Goal: Information Seeking & Learning: Learn about a topic

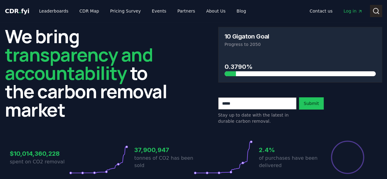
click at [374, 13] on circle at bounding box center [375, 10] width 5 height 5
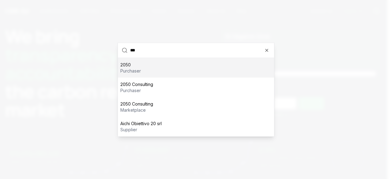
type input "****"
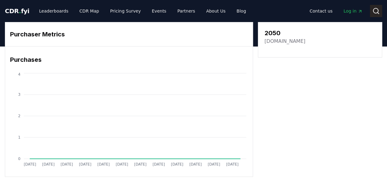
click at [377, 10] on icon at bounding box center [375, 10] width 7 height 7
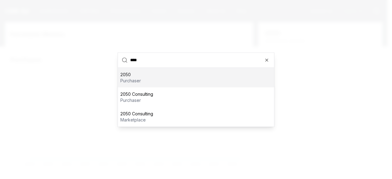
click at [269, 61] on input "****" at bounding box center [200, 60] width 140 height 15
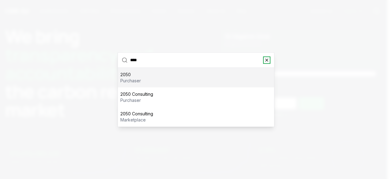
click at [266, 58] on icon "button" at bounding box center [266, 60] width 5 height 5
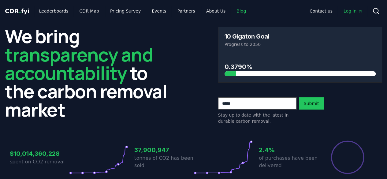
click at [232, 11] on link "Blog" at bounding box center [241, 11] width 19 height 11
click at [232, 13] on link "Blog" at bounding box center [241, 11] width 19 height 11
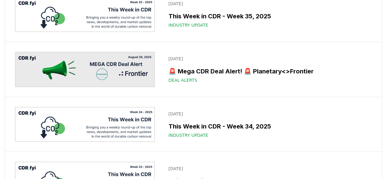
scroll to position [398, 0]
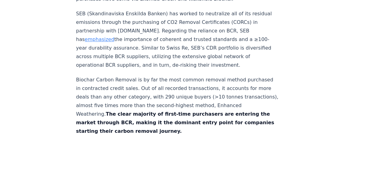
scroll to position [2660, 0]
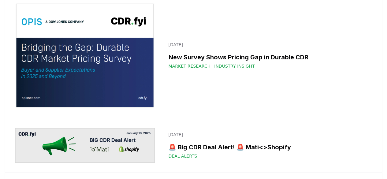
scroll to position [4846, 0]
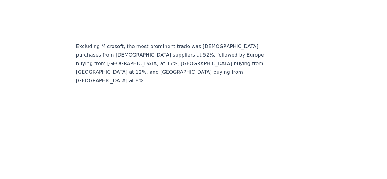
scroll to position [5684, 0]
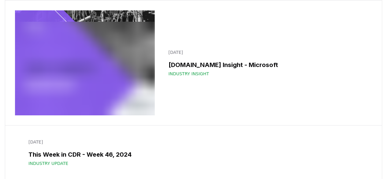
scroll to position [4846, 0]
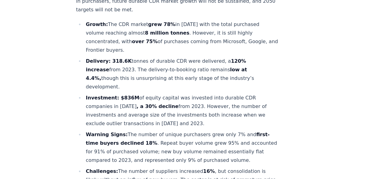
scroll to position [331, 0]
